Goal: Task Accomplishment & Management: Use online tool/utility

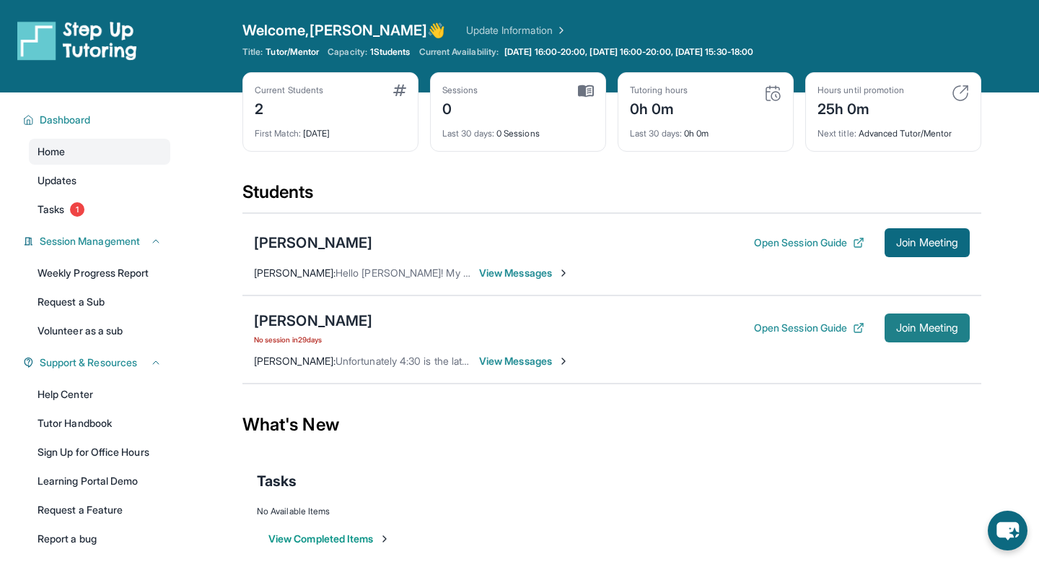
click at [912, 332] on span "Join Meeting" at bounding box center [927, 327] width 62 height 9
click at [933, 326] on span "Join Meeting" at bounding box center [927, 327] width 62 height 9
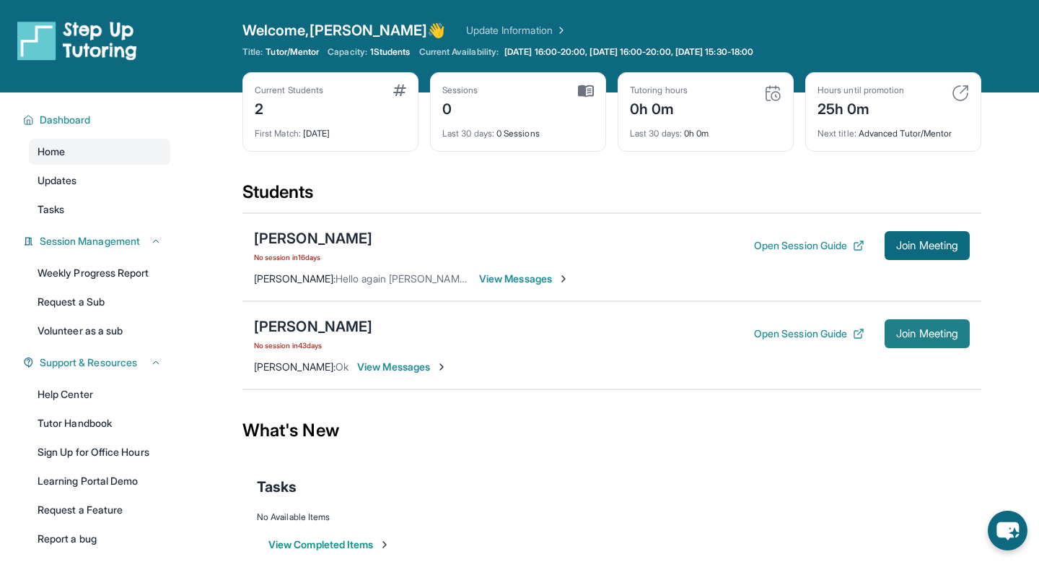
click at [943, 330] on span "Join Meeting" at bounding box center [927, 333] width 62 height 9
